Goal: Information Seeking & Learning: Learn about a topic

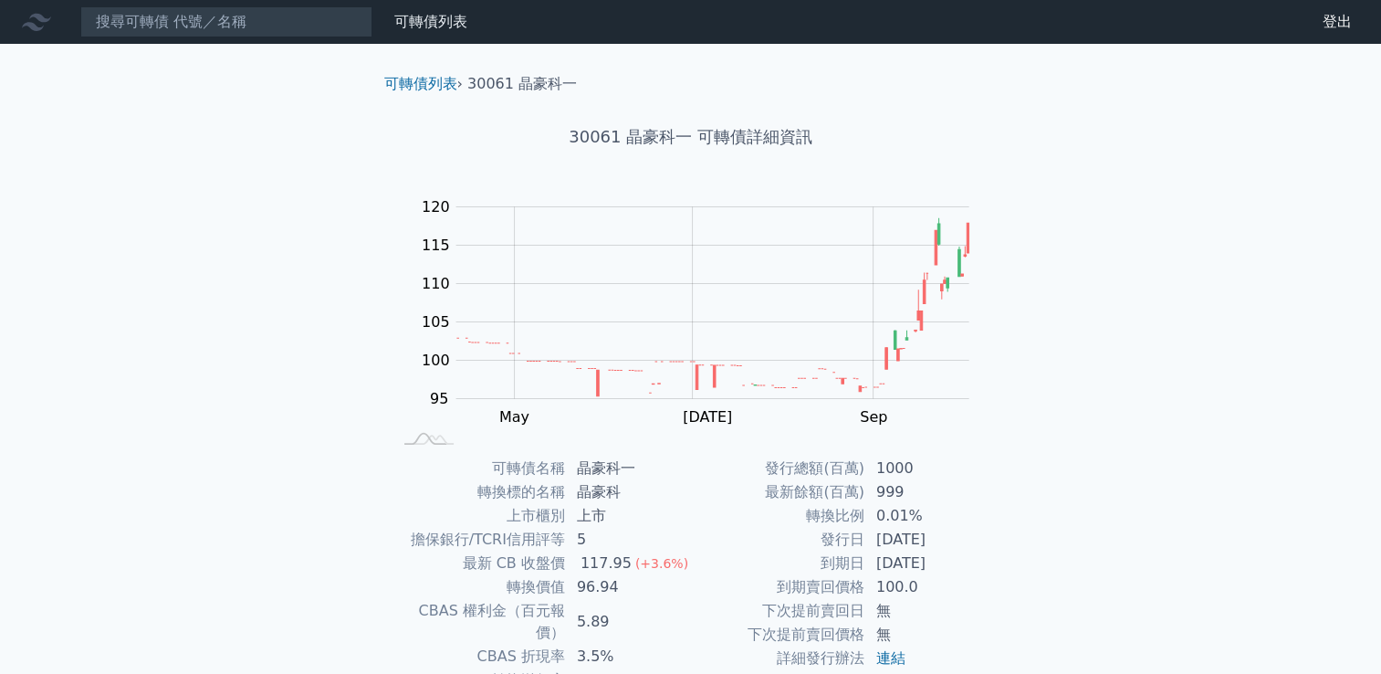
click at [428, 34] on div "可轉債列表 財務數據" at bounding box center [237, 21] width 475 height 31
click at [443, 19] on link "可轉債列表" at bounding box center [430, 21] width 73 height 17
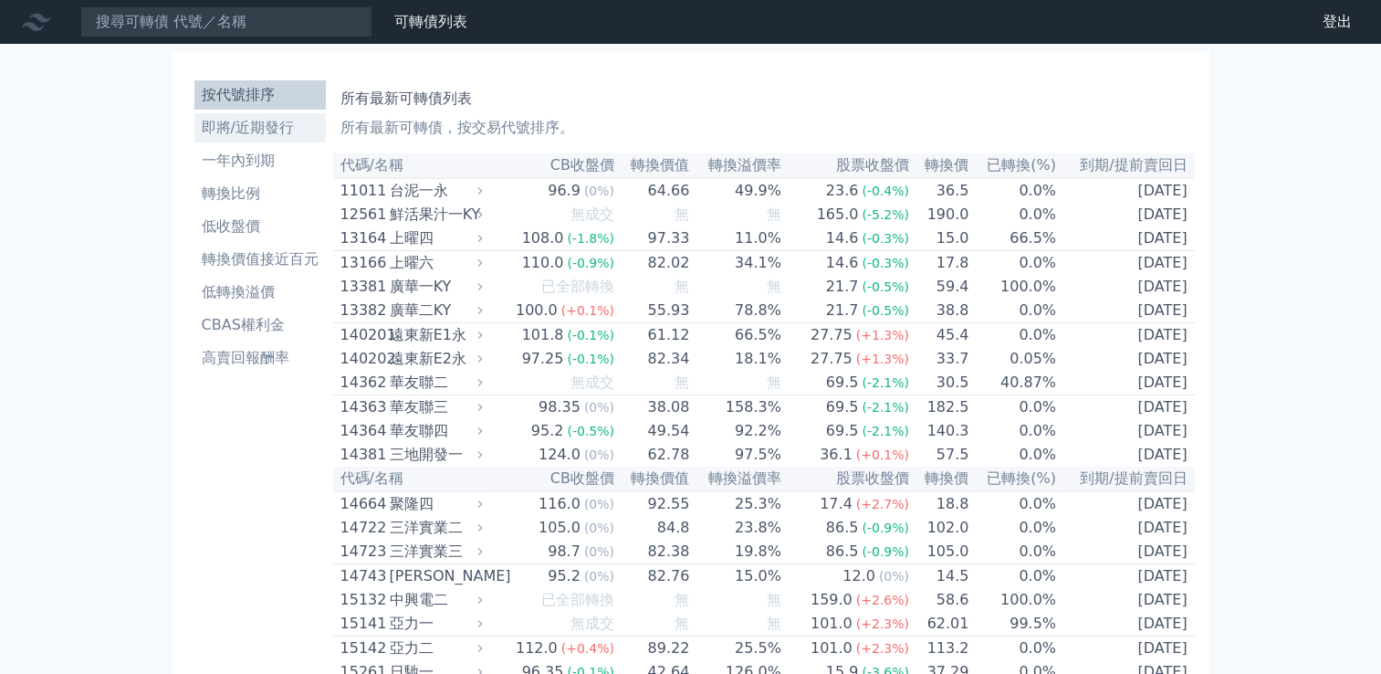
click at [246, 126] on li "即將/近期發行" at bounding box center [259, 128] width 131 height 22
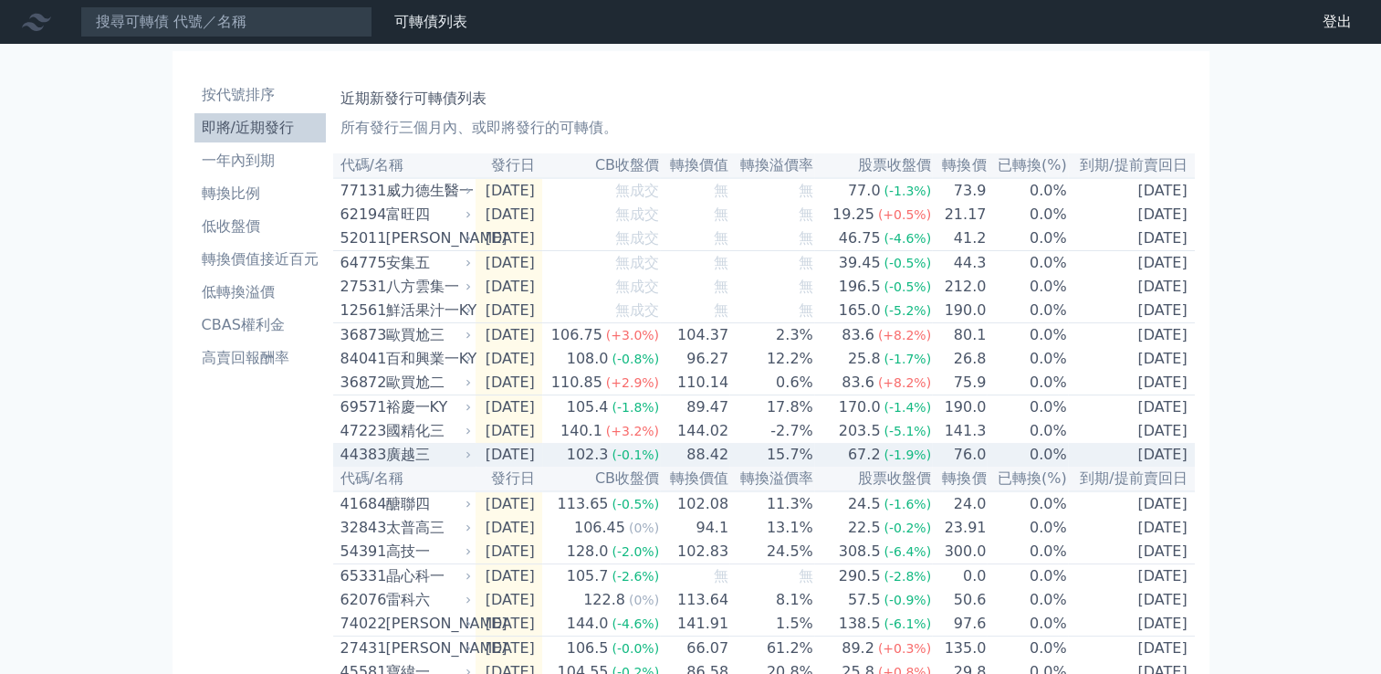
click at [542, 466] on td "[DATE]" at bounding box center [509, 455] width 67 height 24
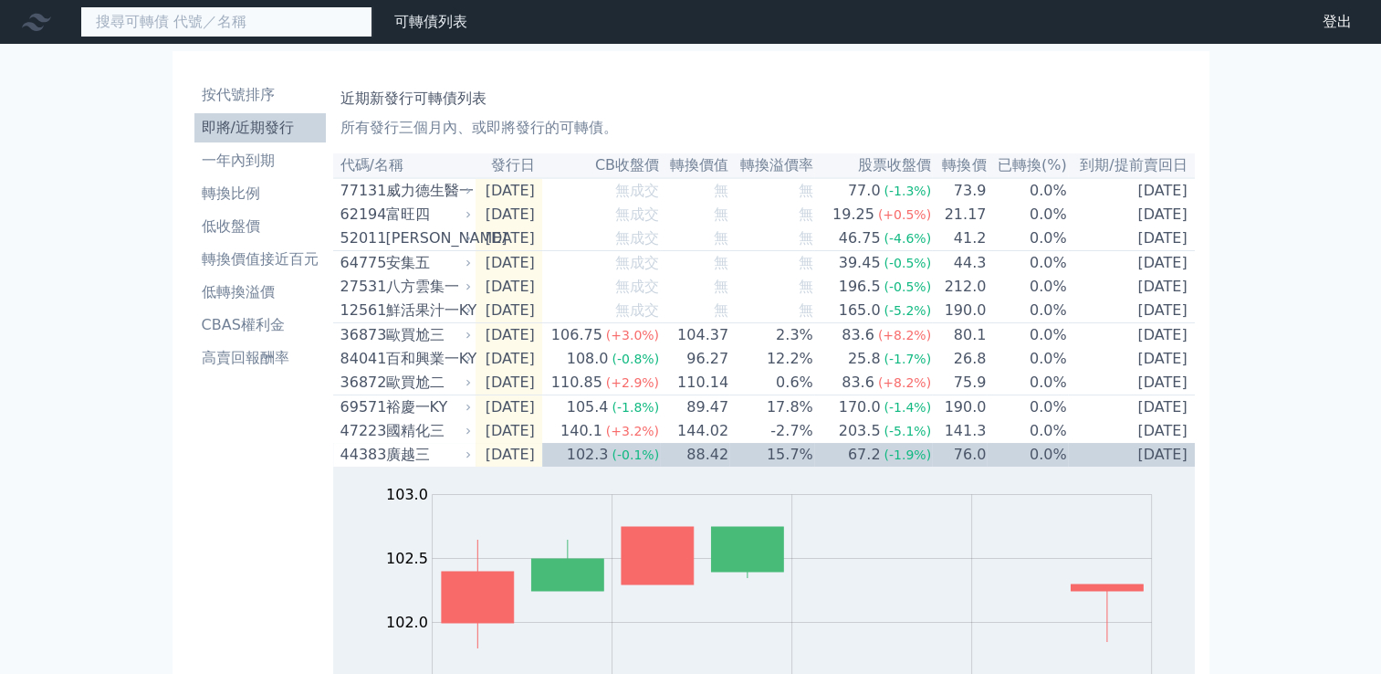
click at [229, 17] on input at bounding box center [226, 21] width 292 height 31
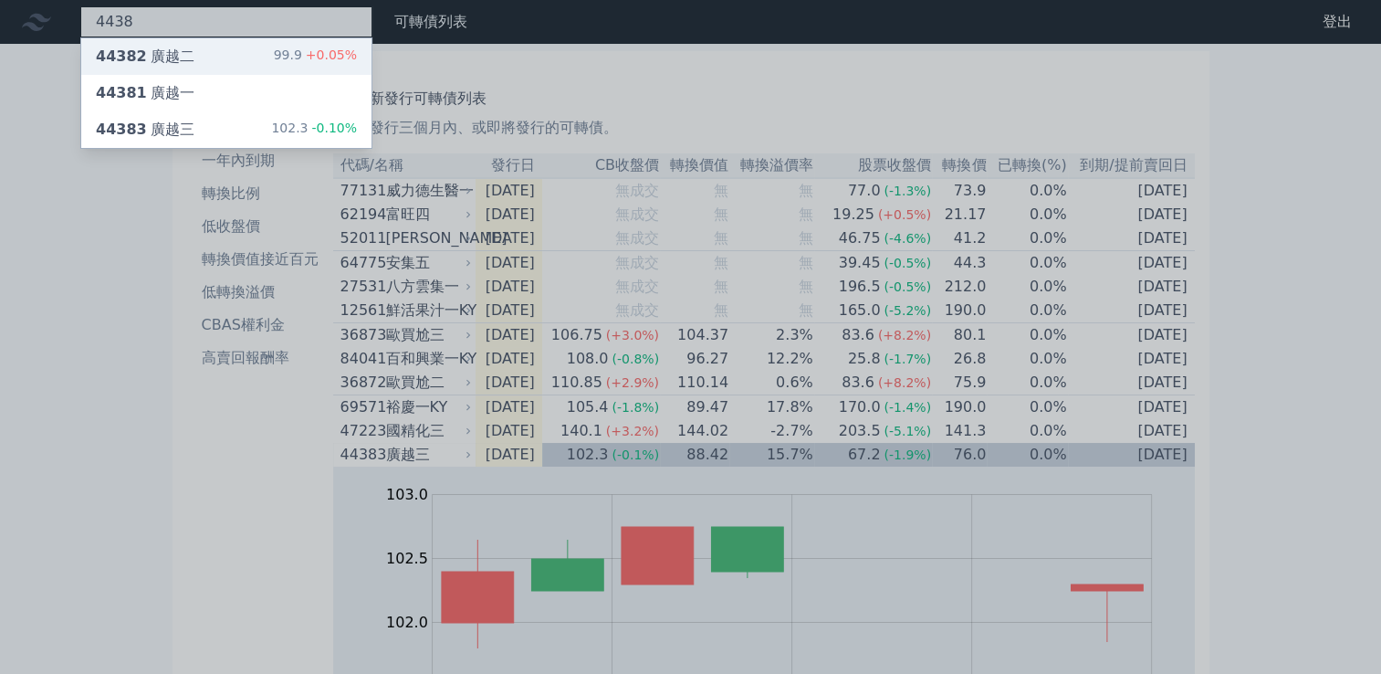
type input "4438"
click at [212, 64] on div "44382 廣越二 99.9 +0.05%" at bounding box center [226, 56] width 290 height 37
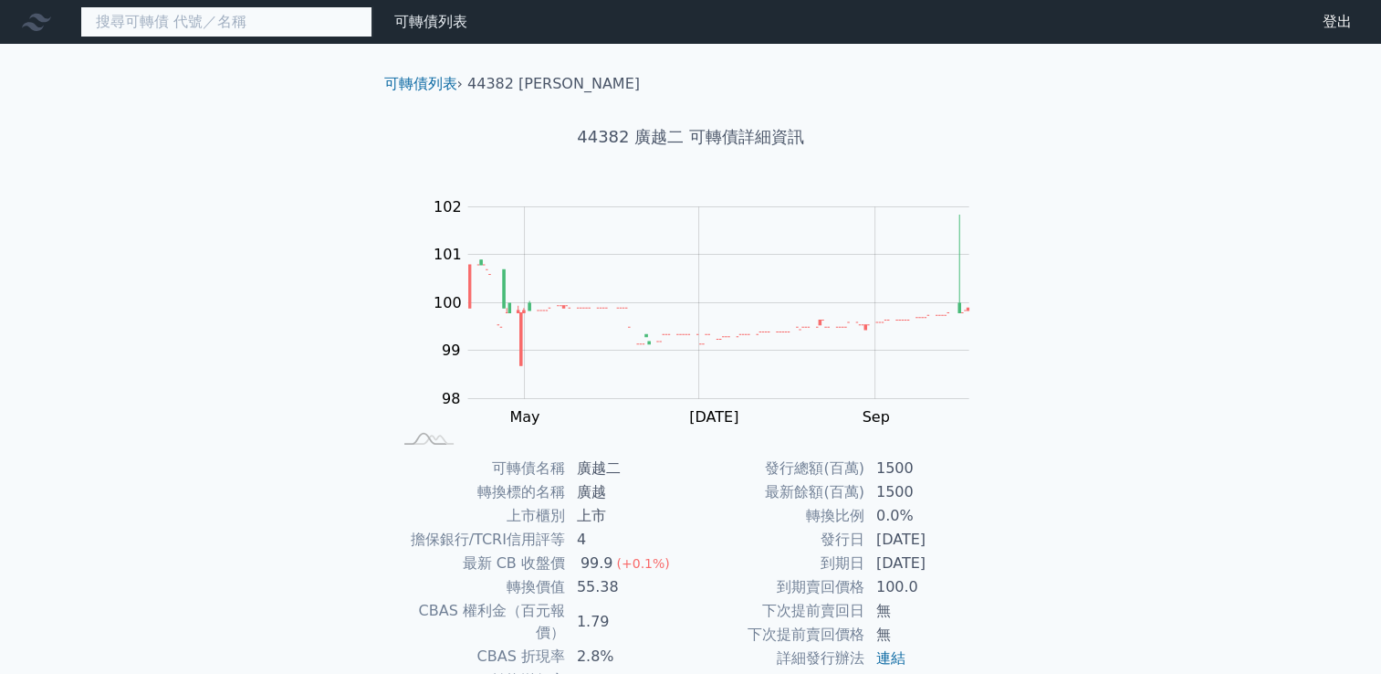
click at [267, 18] on input at bounding box center [226, 21] width 292 height 31
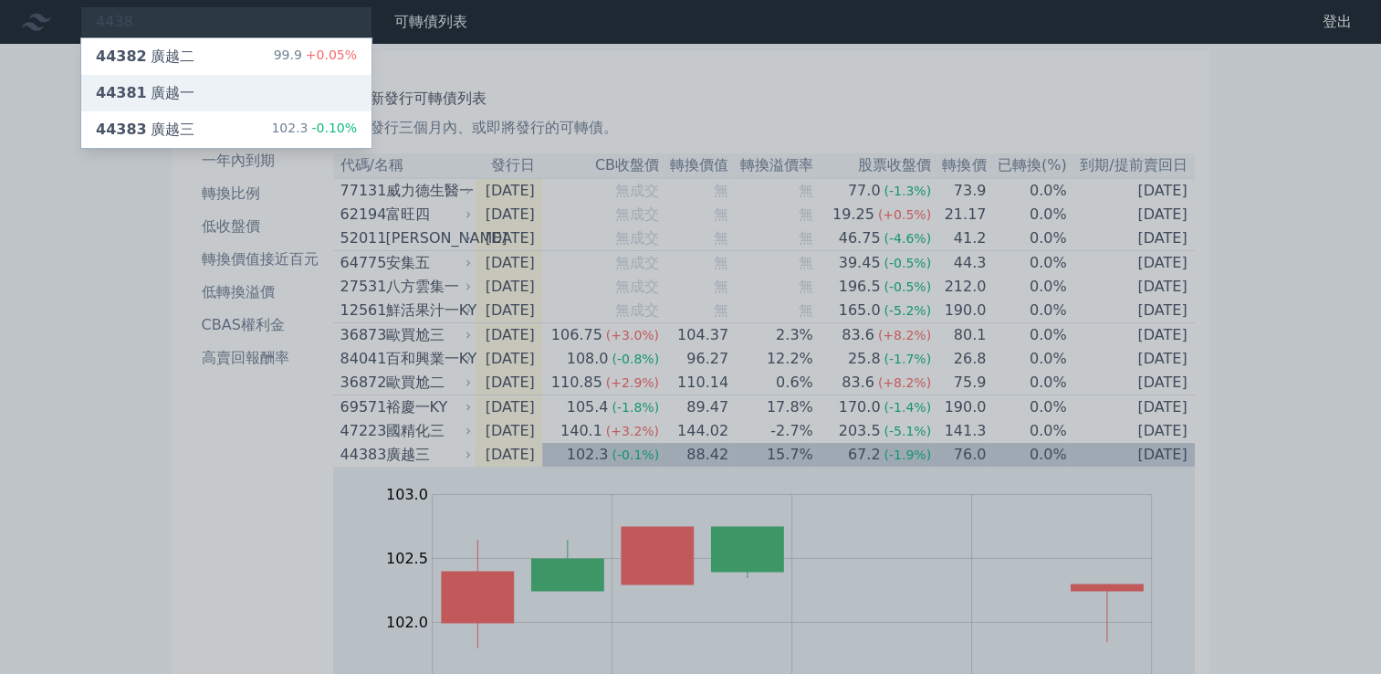
click at [143, 87] on div "44381 [PERSON_NAME]" at bounding box center [145, 93] width 99 height 22
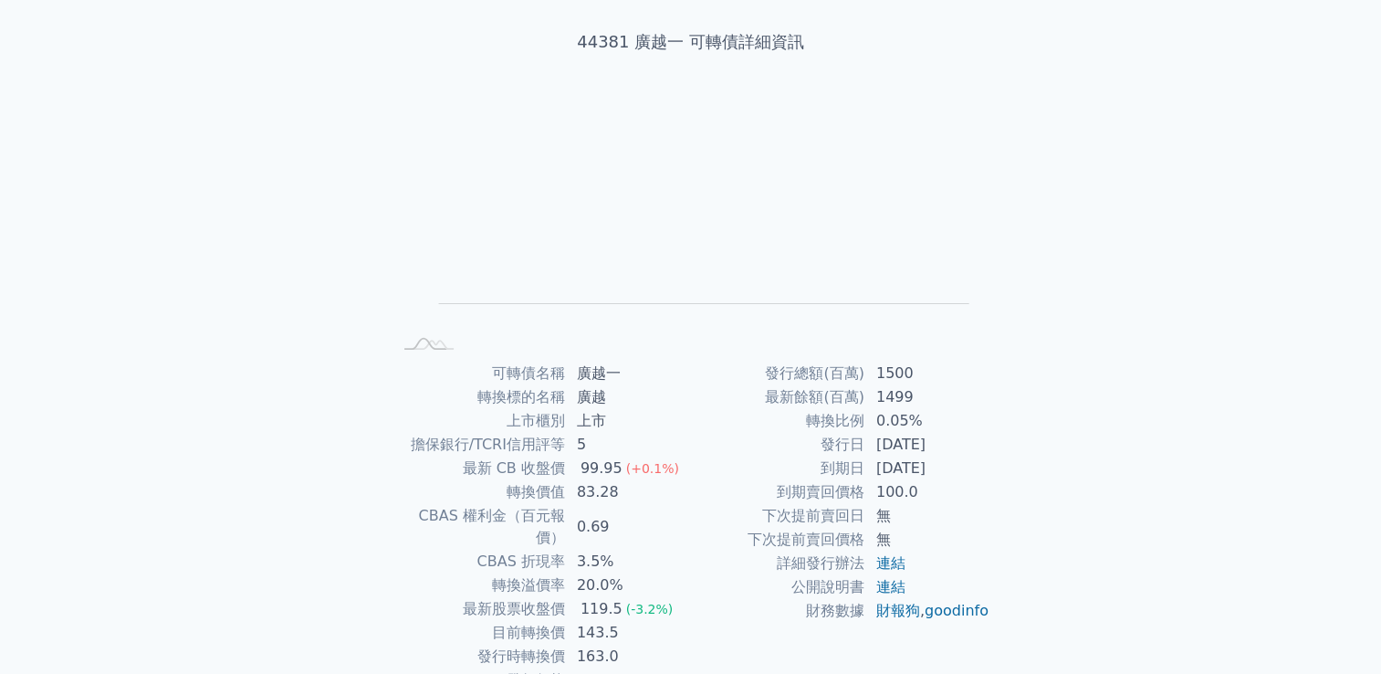
scroll to position [172, 0]
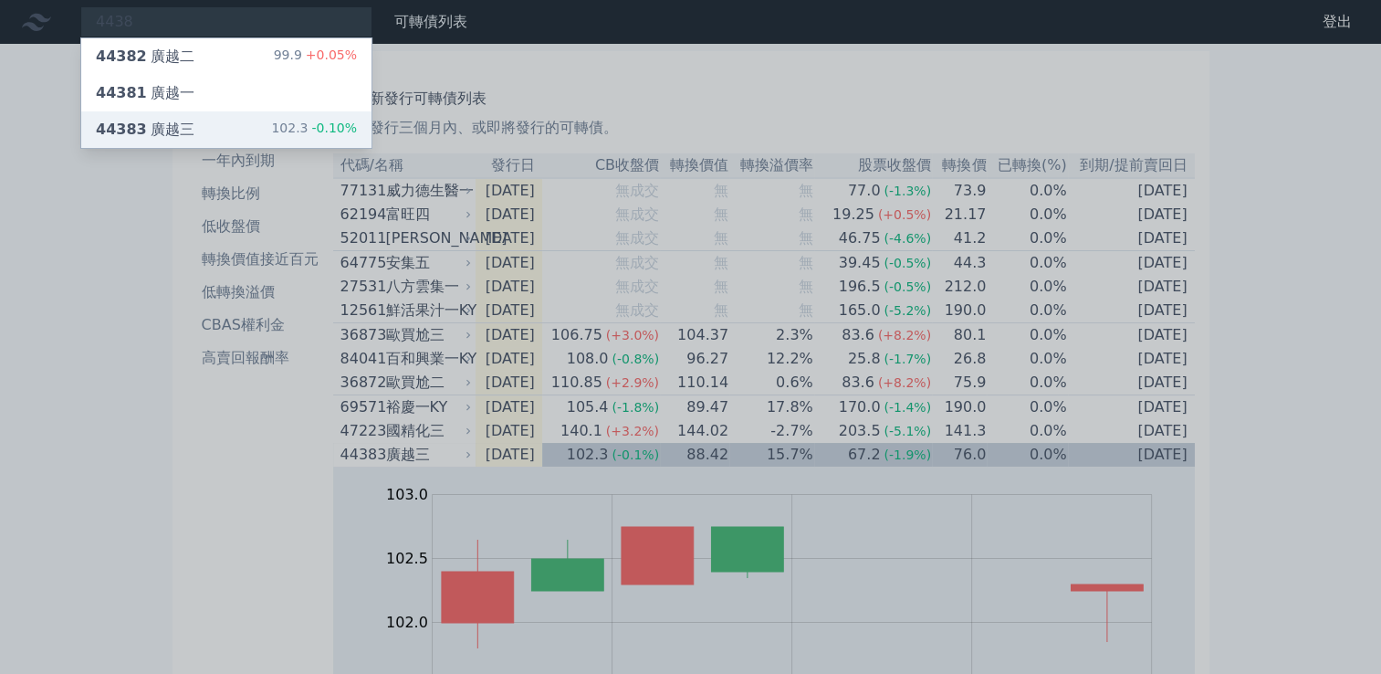
click at [179, 126] on div "44383 [PERSON_NAME]" at bounding box center [145, 130] width 99 height 22
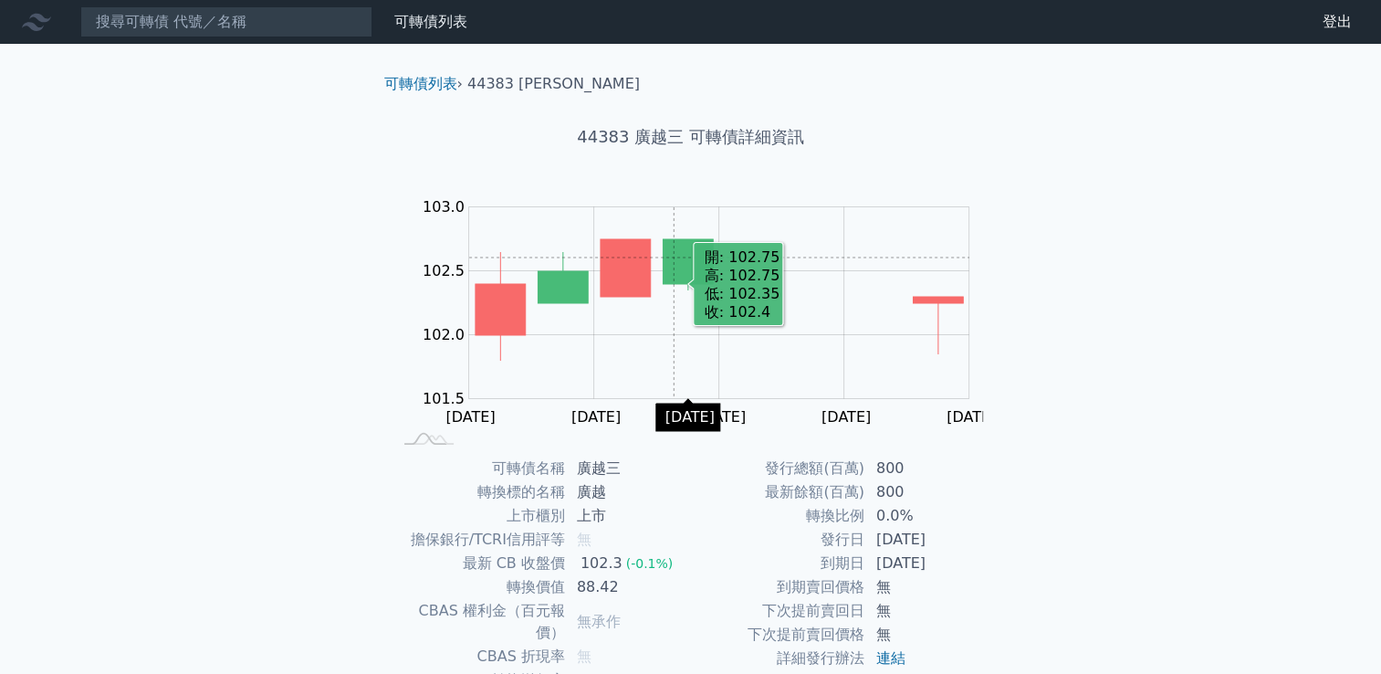
scroll to position [172, 0]
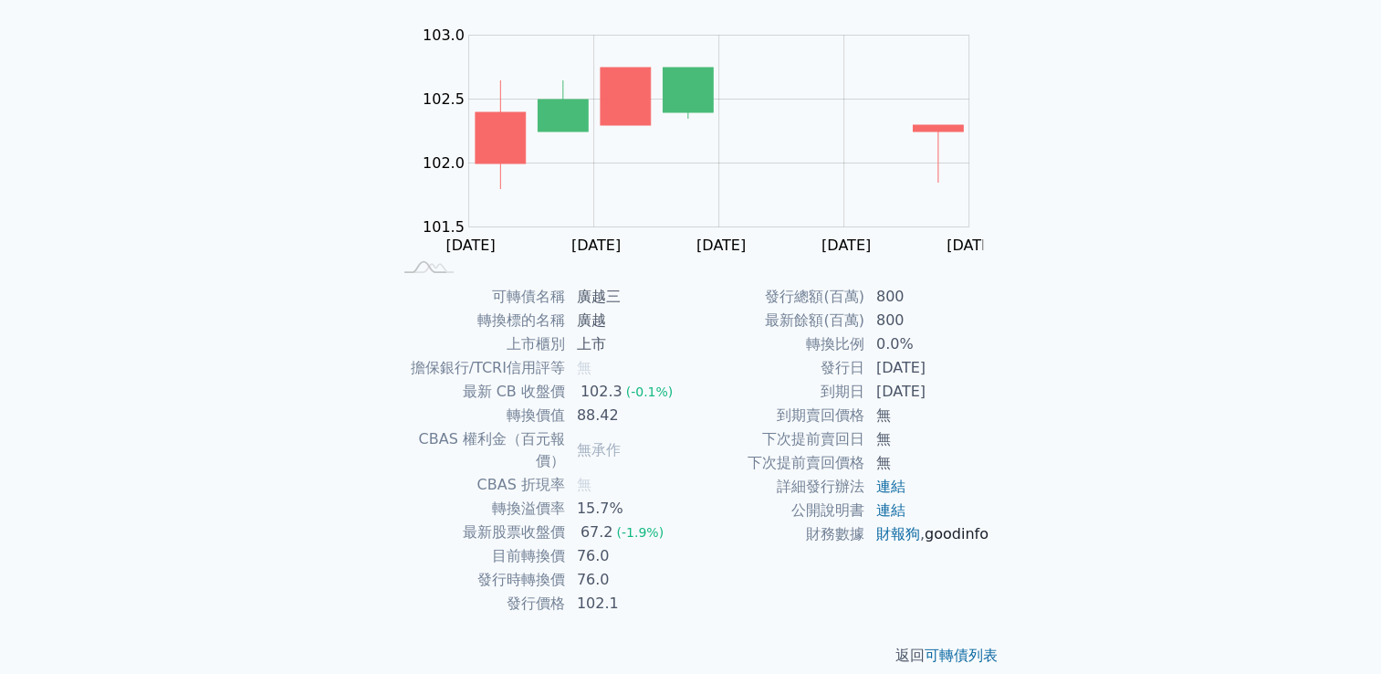
click at [925, 542] on link "goodinfo" at bounding box center [957, 533] width 64 height 17
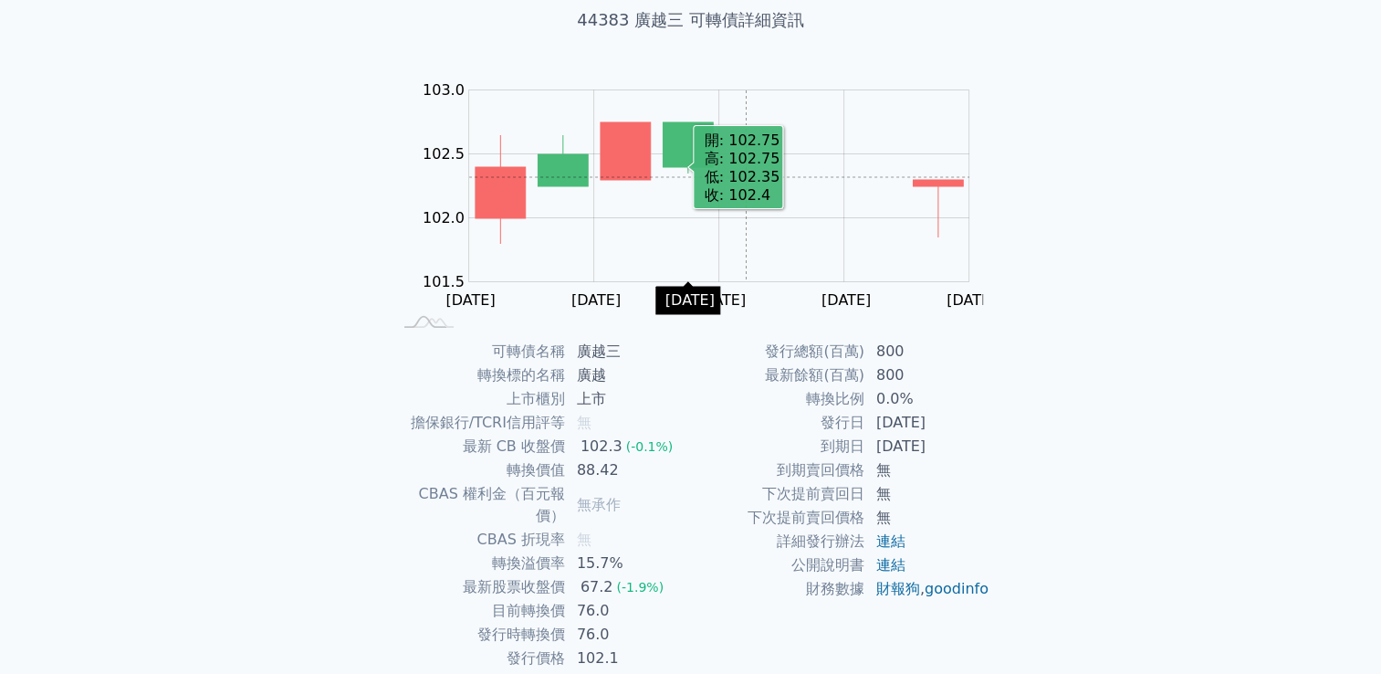
scroll to position [116, 0]
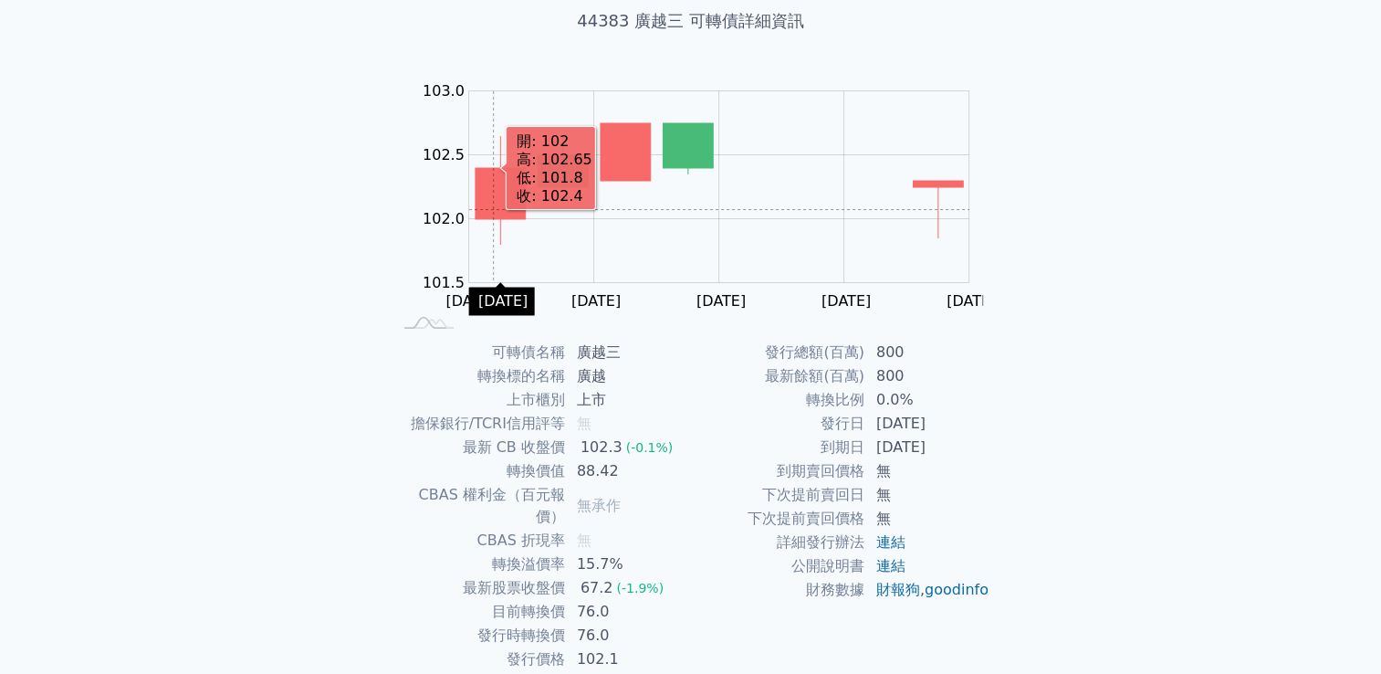
drag, startPoint x: 745, startPoint y: 122, endPoint x: 493, endPoint y: 209, distance: 266.5
click at [493, 209] on icon "2025-09-30 102.4 102 101.8 102.65" at bounding box center [501, 193] width 50 height 51
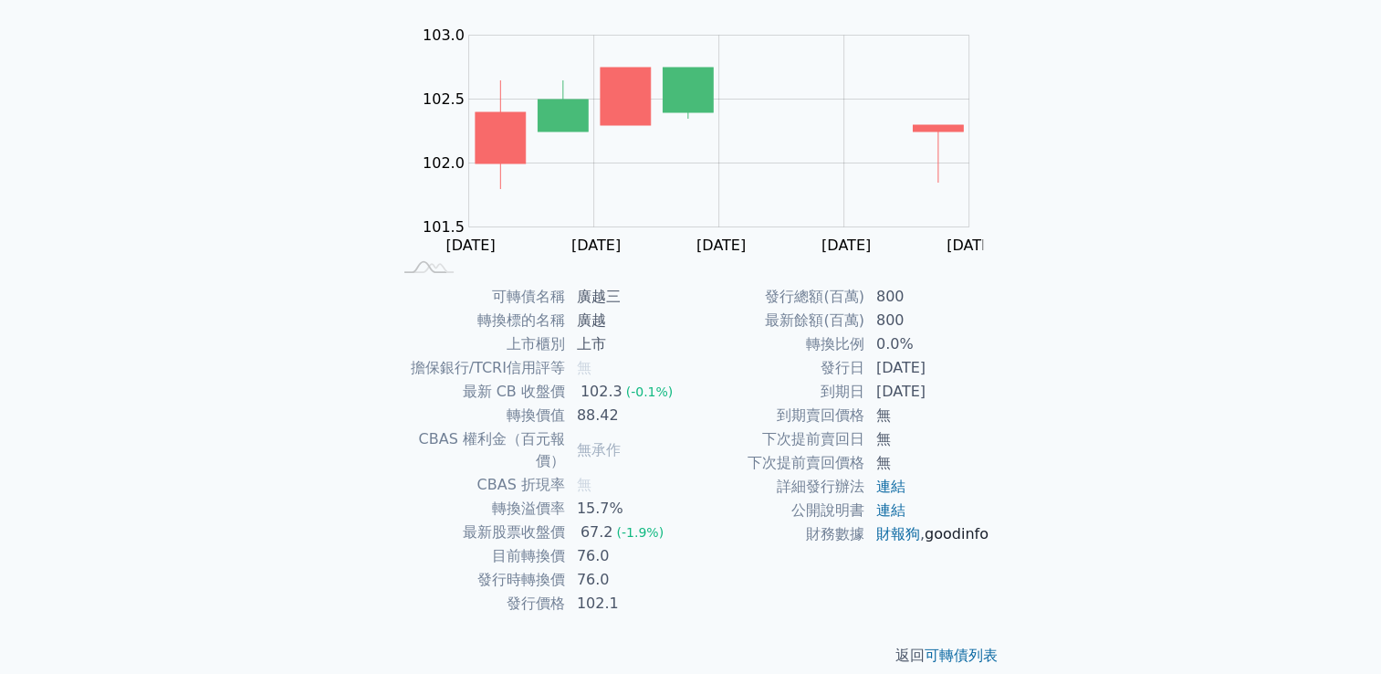
click at [925, 542] on link "goodinfo" at bounding box center [957, 533] width 64 height 17
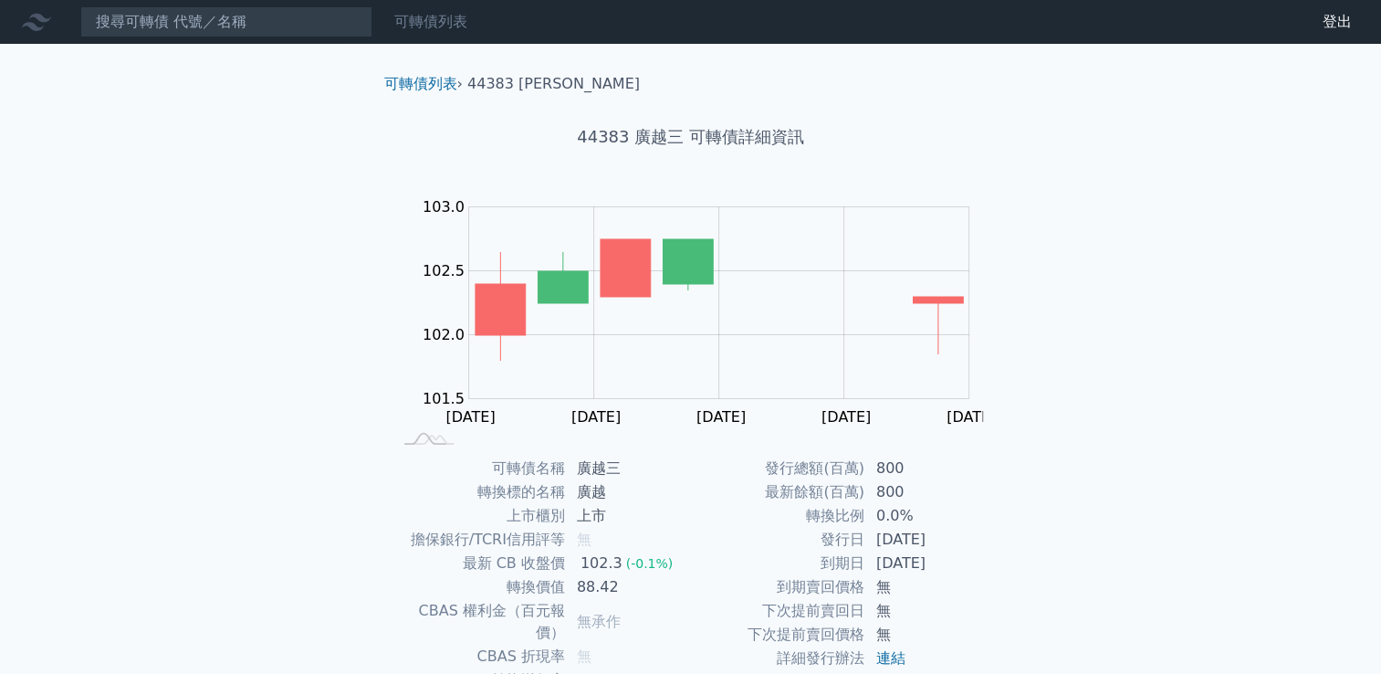
click at [445, 14] on link "可轉債列表" at bounding box center [430, 21] width 73 height 17
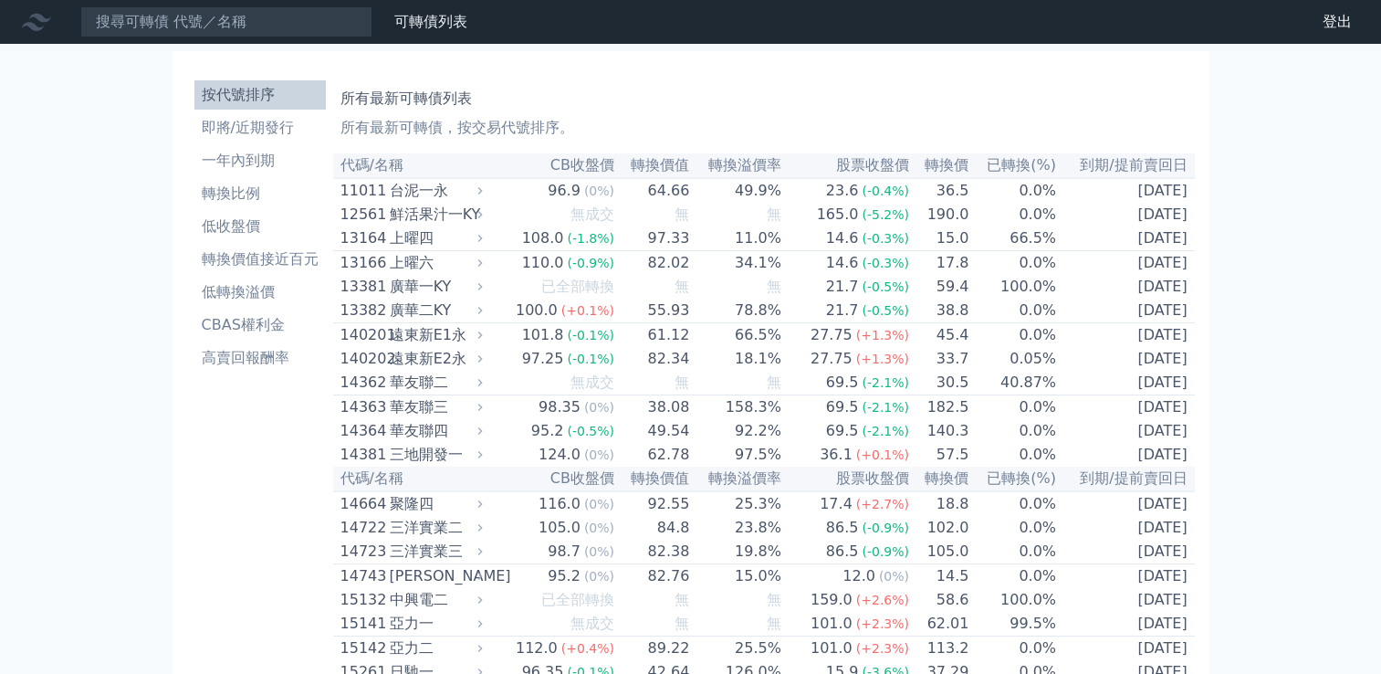
click at [243, 130] on li "即將/近期發行" at bounding box center [259, 128] width 131 height 22
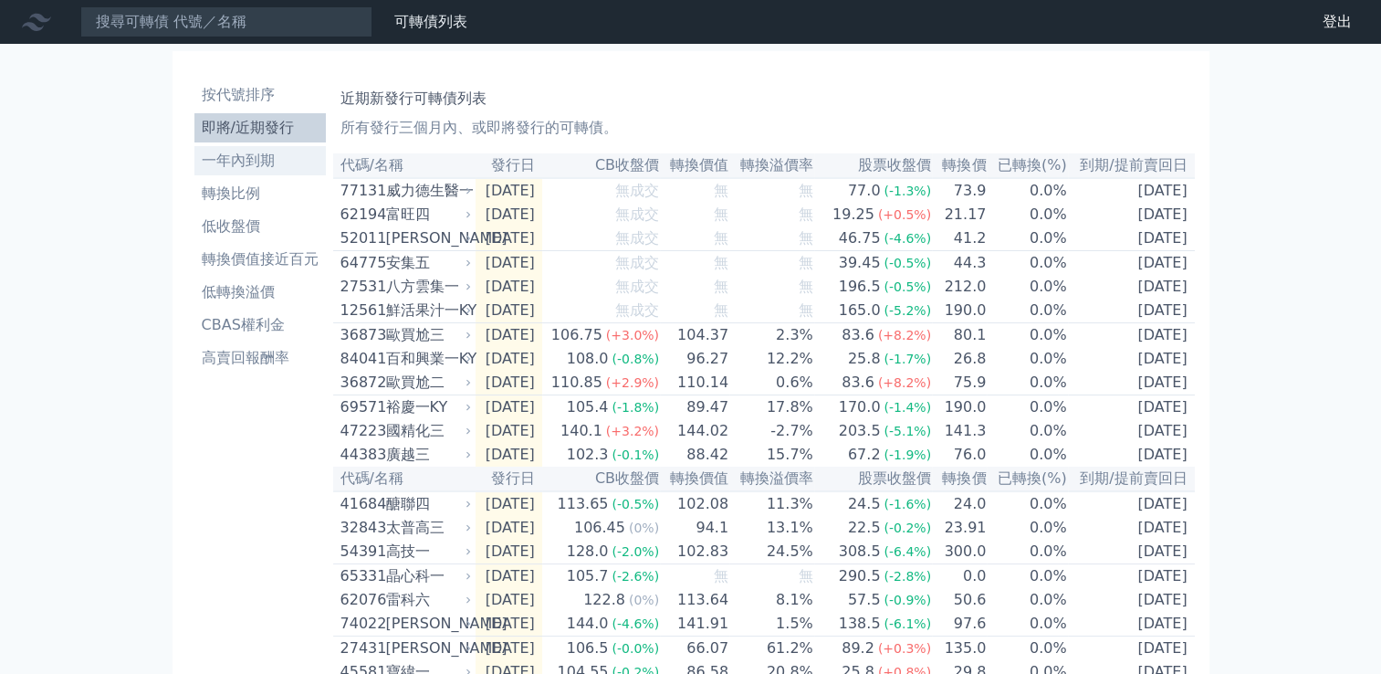
click at [246, 163] on li "一年內到期" at bounding box center [259, 161] width 131 height 22
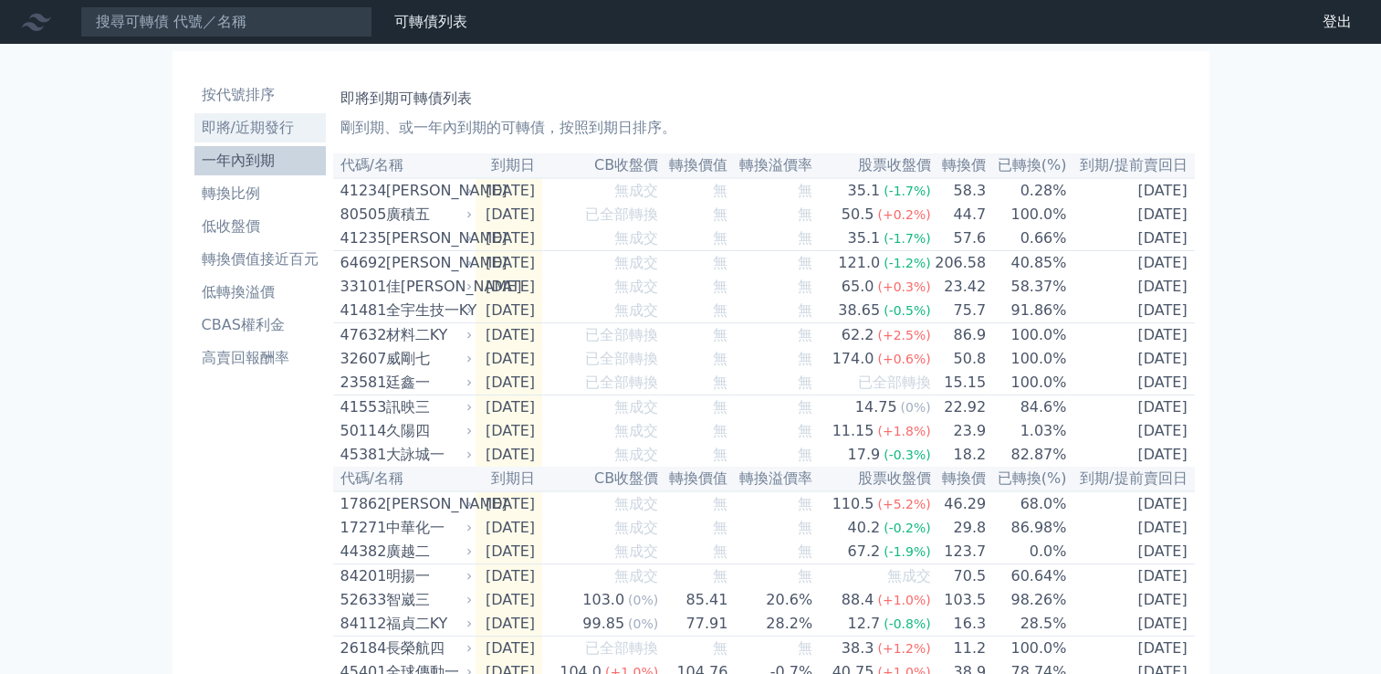
click at [240, 120] on li "即將/近期發行" at bounding box center [259, 128] width 131 height 22
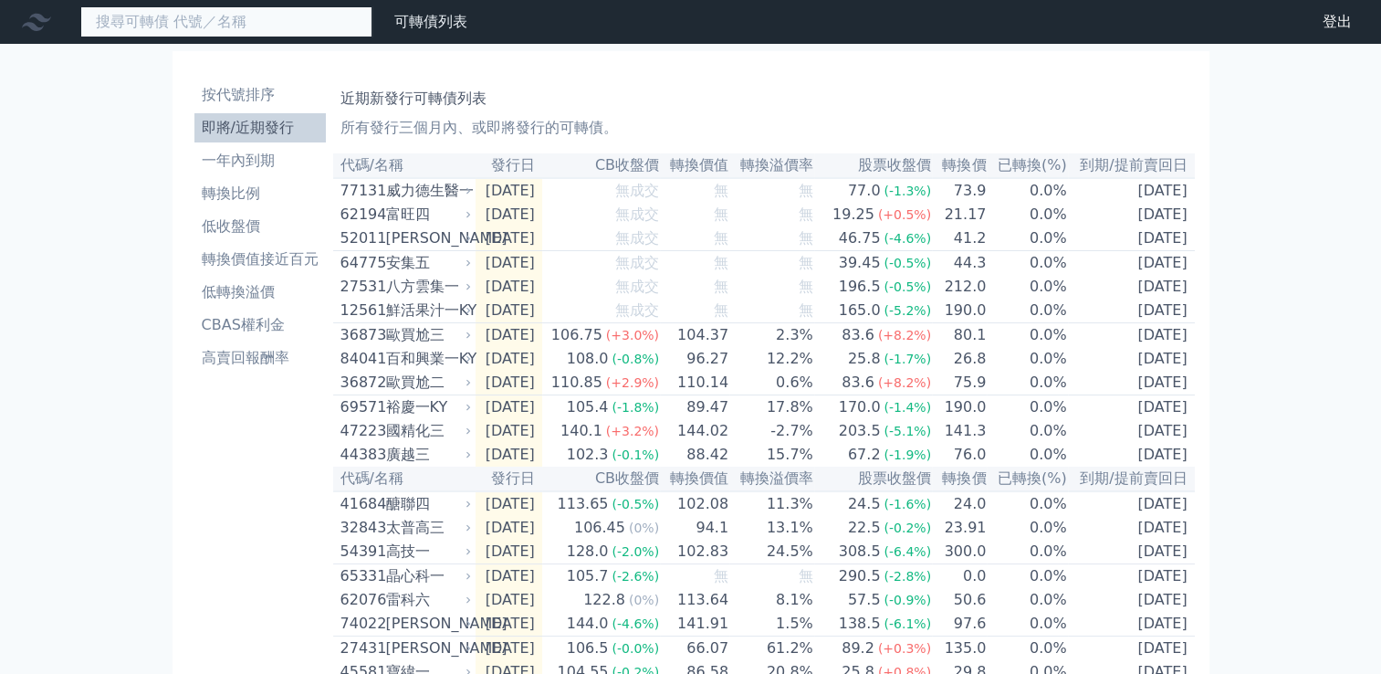
click at [179, 12] on input at bounding box center [226, 21] width 292 height 31
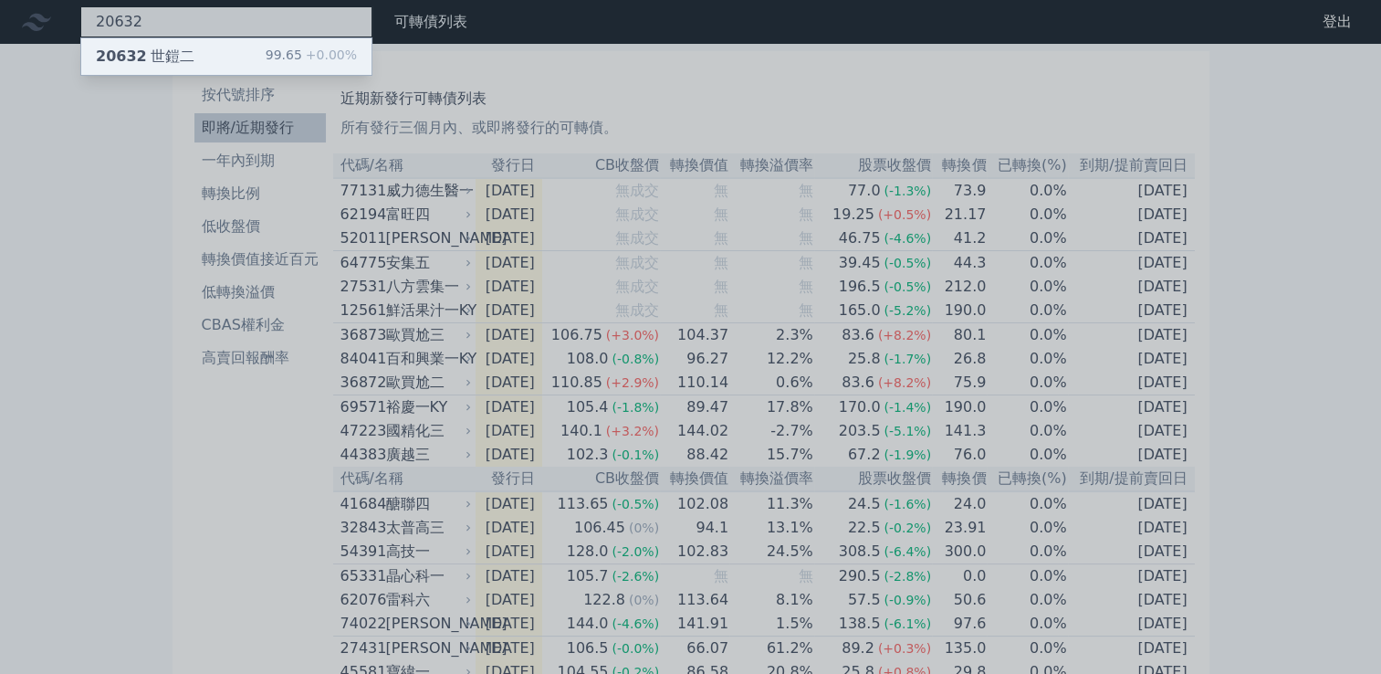
type input "20632"
click at [171, 46] on div "20632 世鎧二" at bounding box center [145, 57] width 99 height 22
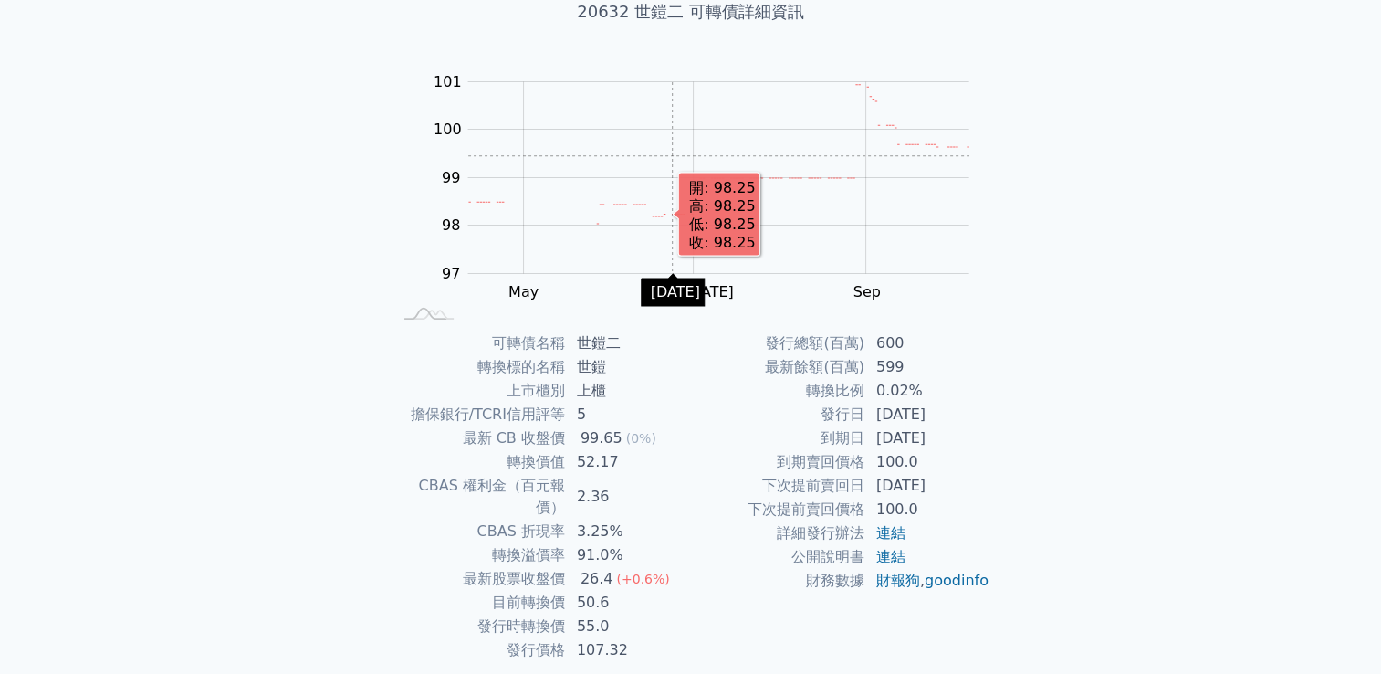
scroll to position [126, 0]
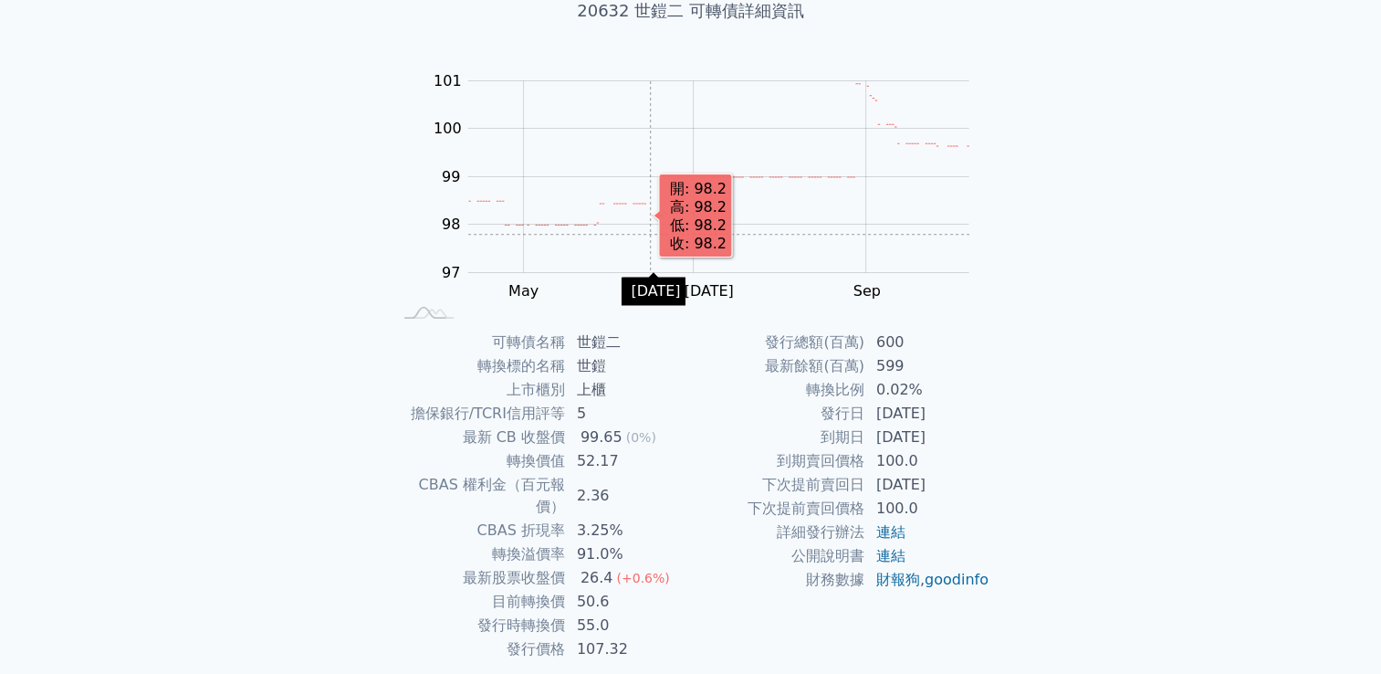
click at [650, 234] on rect "Chart" at bounding box center [718, 177] width 501 height 192
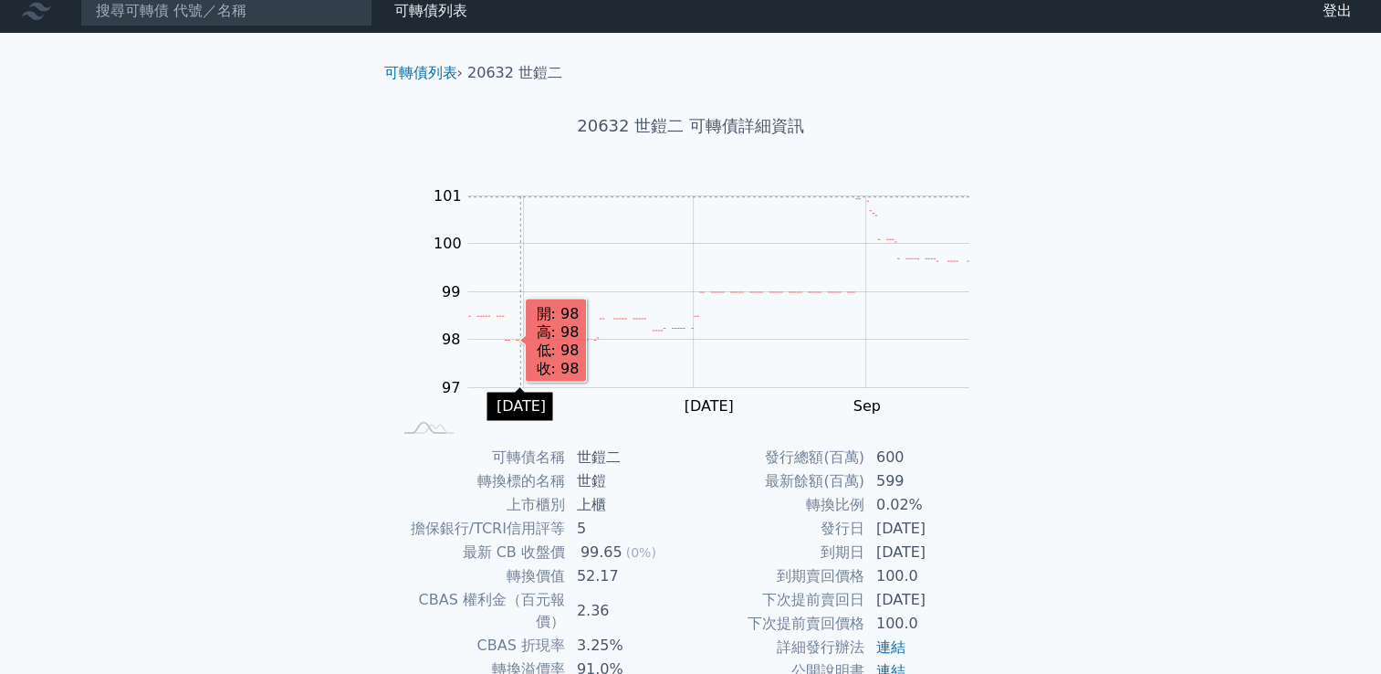
scroll to position [11, 0]
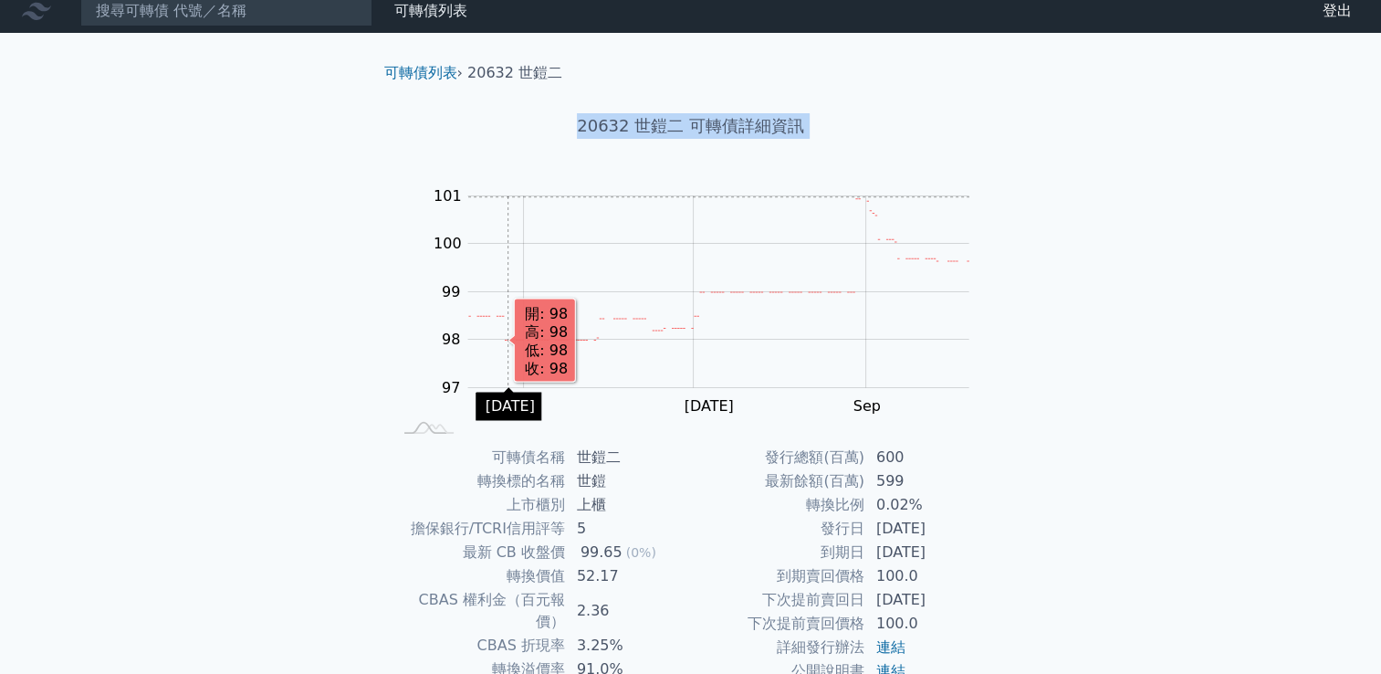
drag, startPoint x: 477, startPoint y: 160, endPoint x: 508, endPoint y: 197, distance: 48.6
click at [508, 197] on div "可轉債列表 › 20632 世鎧二 20632 世鎧二 可轉債詳細資訊 Zoom Out 100.0 96.5 97 97.5 98 98.5 99 102 …" at bounding box center [691, 444] width 643 height 823
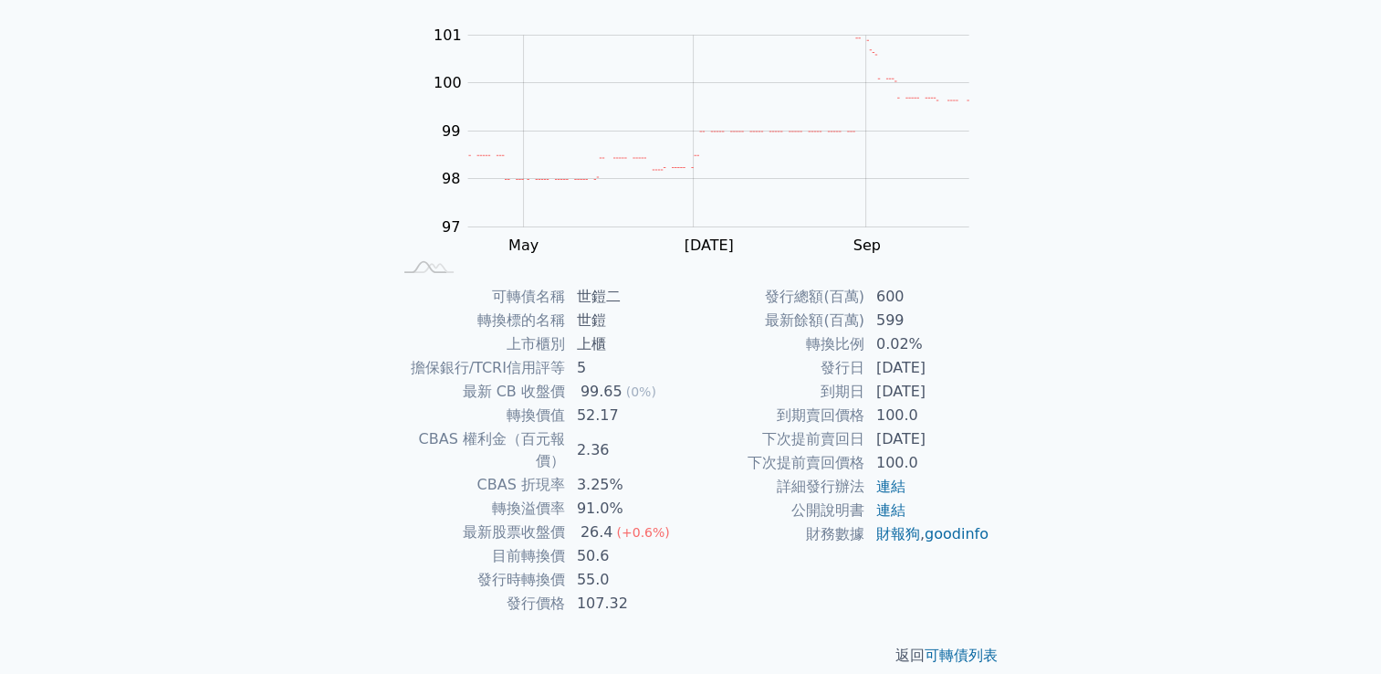
scroll to position [0, 0]
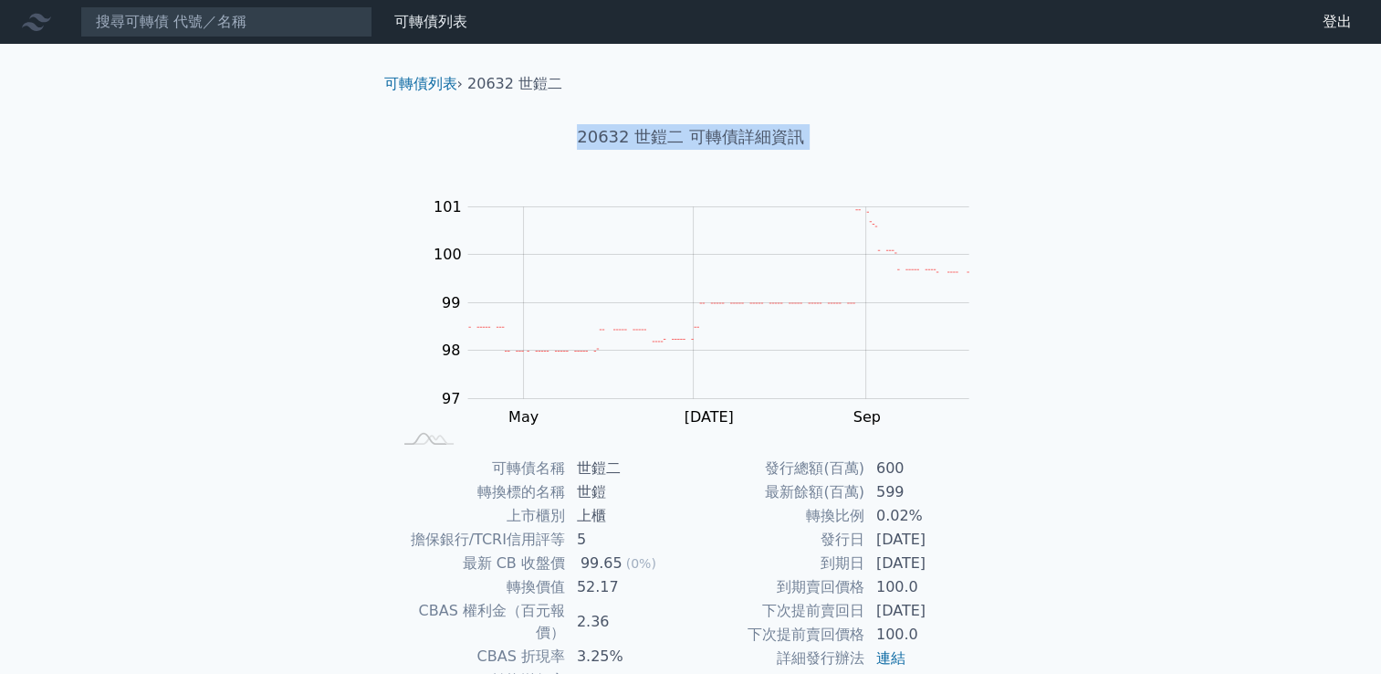
click at [225, 171] on div "可轉債列表 財務數據 可轉債列表 財務數據 登出 登出 可轉債列表 › 20632 世鎧二 20632 世鎧二 可轉債詳細資訊 Zoom Out 100.0 …" at bounding box center [690, 433] width 1381 height 867
